Goal: Find specific page/section: Find specific page/section

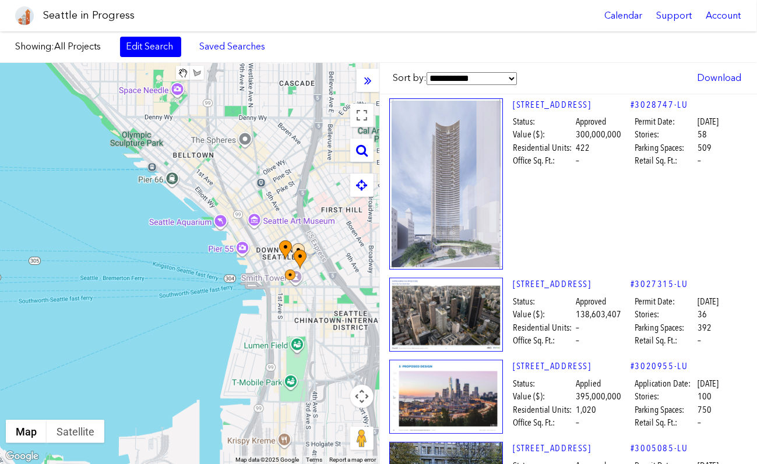
drag, startPoint x: 178, startPoint y: 338, endPoint x: 302, endPoint y: 100, distance: 268.6
click at [302, 100] on div "To navigate, press the arrow keys." at bounding box center [189, 263] width 379 height 401
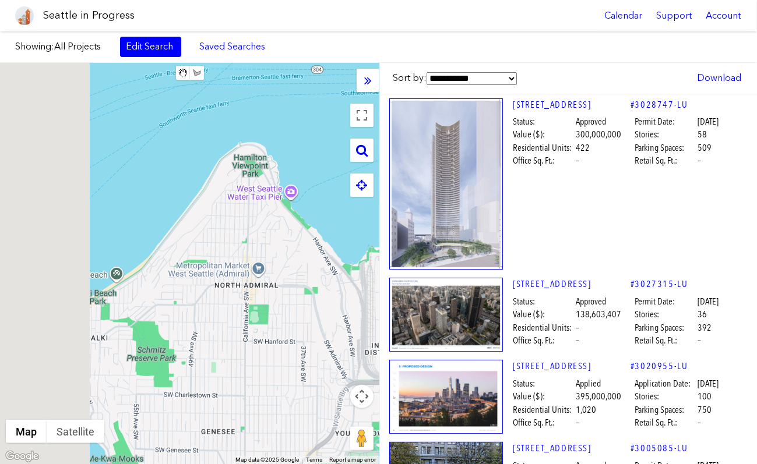
drag, startPoint x: 112, startPoint y: 290, endPoint x: 347, endPoint y: 260, distance: 237.2
click at [347, 260] on div "To navigate, press the arrow keys." at bounding box center [189, 263] width 379 height 401
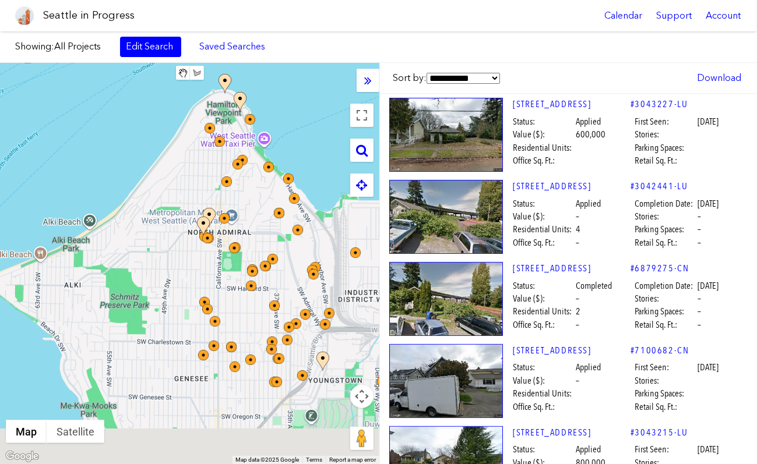
click at [165, 223] on div "To navigate, press the arrow keys." at bounding box center [189, 263] width 379 height 401
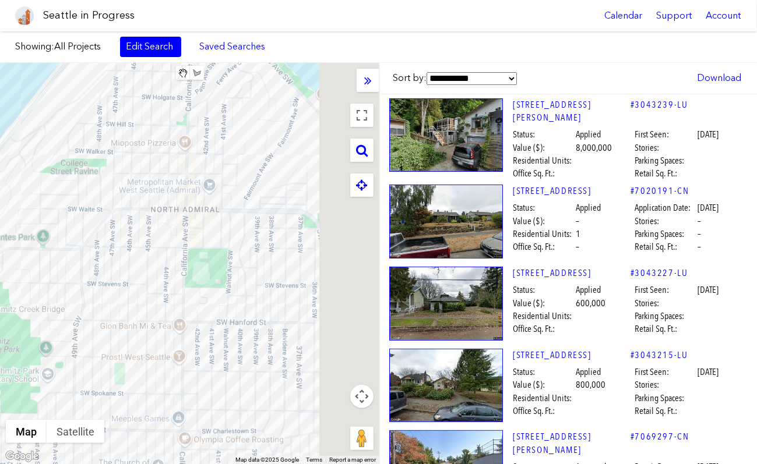
drag, startPoint x: 294, startPoint y: 281, endPoint x: 184, endPoint y: 292, distance: 111.2
click at [184, 292] on div "To navigate, press the arrow keys." at bounding box center [189, 263] width 379 height 401
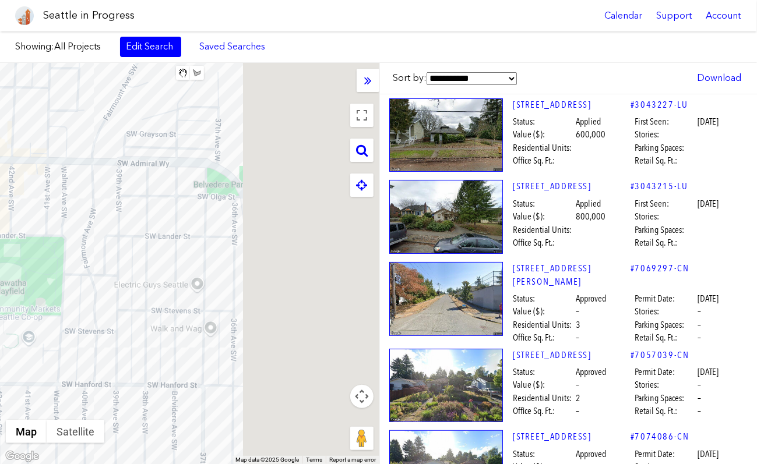
drag, startPoint x: 297, startPoint y: 215, endPoint x: 36, endPoint y: 221, distance: 261.0
click at [36, 221] on div "To navigate, press the arrow keys." at bounding box center [189, 263] width 379 height 401
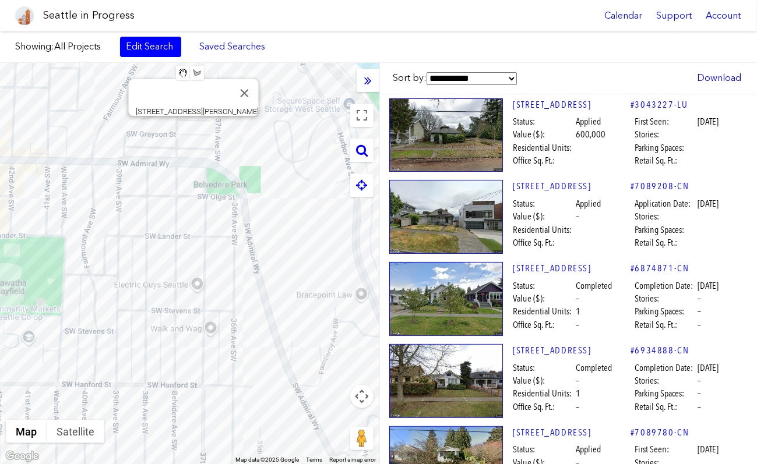
click at [194, 129] on div "To navigate, press the arrow keys. [STREET_ADDRESS][PERSON_NAME]" at bounding box center [189, 263] width 379 height 401
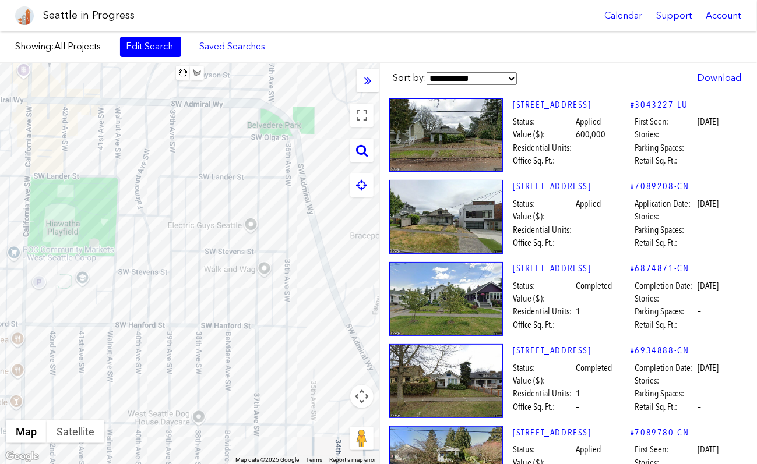
drag, startPoint x: 158, startPoint y: 297, endPoint x: 214, endPoint y: 234, distance: 83.7
click at [214, 234] on div "To navigate, press the arrow keys." at bounding box center [189, 263] width 379 height 401
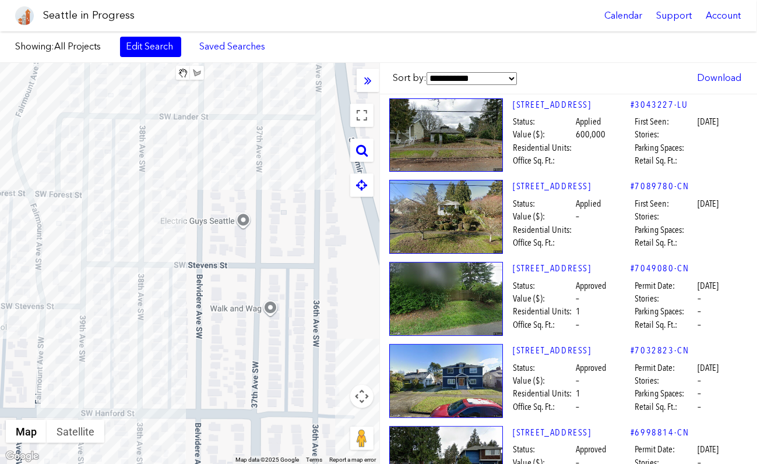
drag, startPoint x: 269, startPoint y: 268, endPoint x: 223, endPoint y: 257, distance: 46.8
click at [223, 257] on div "To navigate, press the arrow keys." at bounding box center [189, 263] width 379 height 401
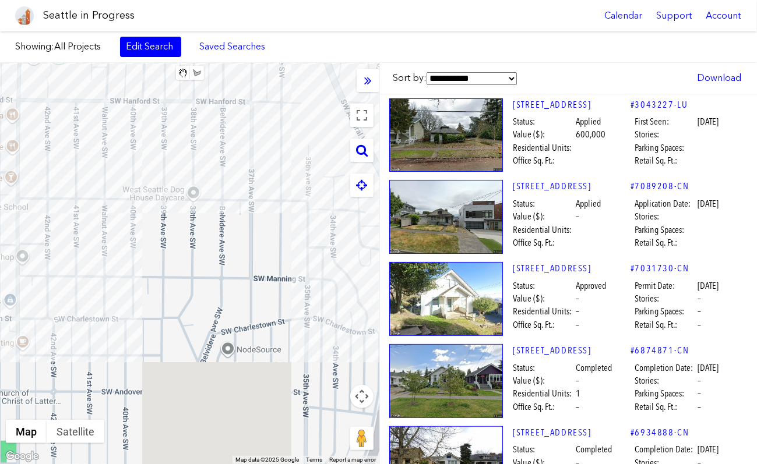
drag, startPoint x: 188, startPoint y: 191, endPoint x: 200, endPoint y: 109, distance: 83.1
click at [200, 109] on div "To navigate, press the arrow keys." at bounding box center [189, 263] width 379 height 401
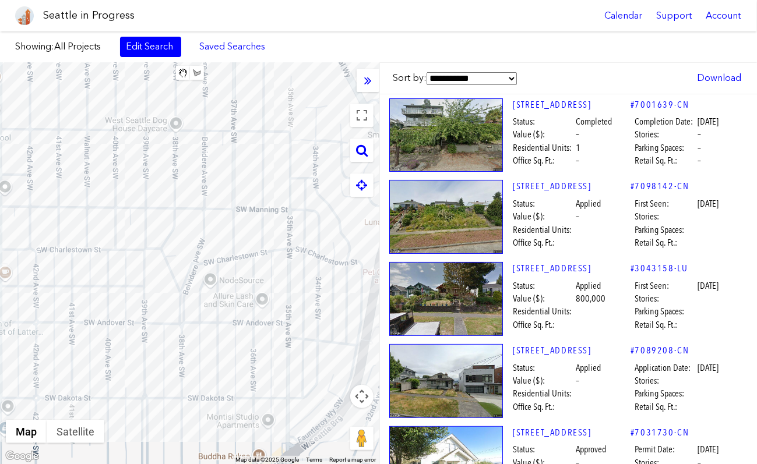
drag, startPoint x: 203, startPoint y: 234, endPoint x: 184, endPoint y: 157, distance: 79.8
click at [184, 157] on div "To navigate, press the arrow keys." at bounding box center [189, 263] width 379 height 401
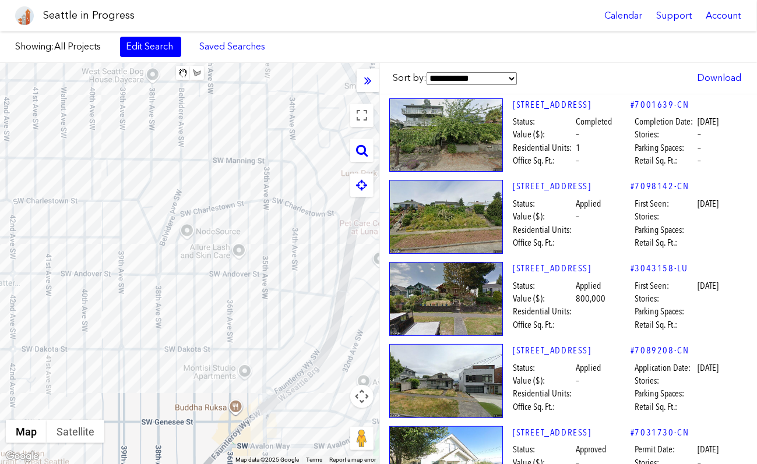
drag, startPoint x: 254, startPoint y: 302, endPoint x: 223, endPoint y: 278, distance: 39.5
click at [230, 252] on div "To navigate, press the arrow keys." at bounding box center [189, 263] width 379 height 401
